Goal: Task Accomplishment & Management: Manage account settings

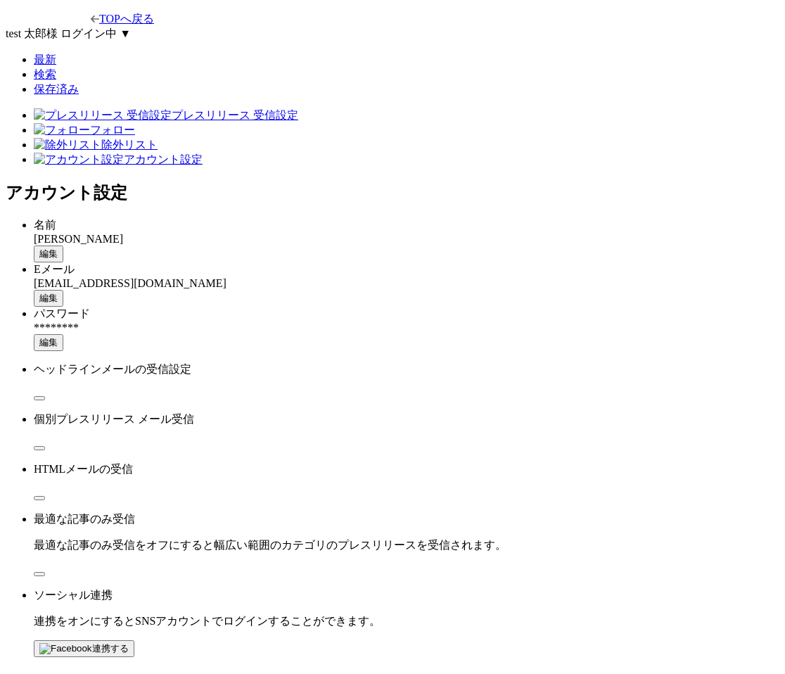
click at [402, 70] on ul "最新 検索 保存済み" at bounding box center [393, 75] width 774 height 44
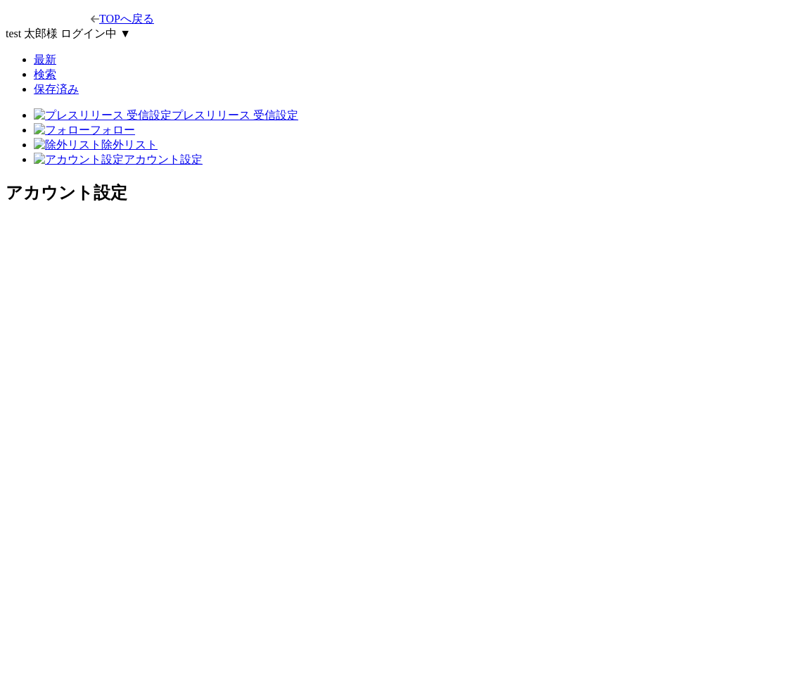
drag, startPoint x: 485, startPoint y: 300, endPoint x: 469, endPoint y: 299, distance: 15.5
click at [469, 204] on div "アカウント設定" at bounding box center [393, 193] width 774 height 23
click at [641, 218] on html "TOPへ戻る test 太郎 様 ログイン中 ▼ 最新 検索 保存済み プレスリリース 受信設定 フォロー 除外リスト アカウント設定 アカウント設定" at bounding box center [392, 109] width 785 height 218
click at [465, 204] on div "アカウント設定" at bounding box center [393, 193] width 774 height 23
